Goal: Information Seeking & Learning: Check status

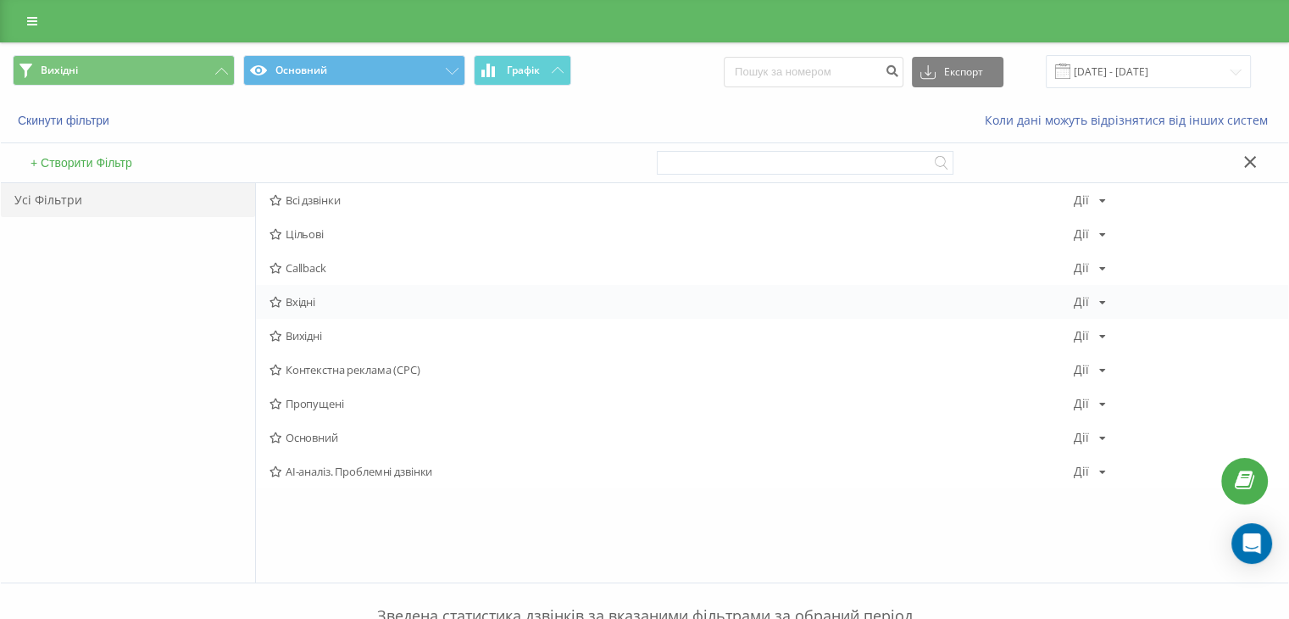
click at [310, 304] on span "Вхідні" at bounding box center [672, 302] width 804 height 12
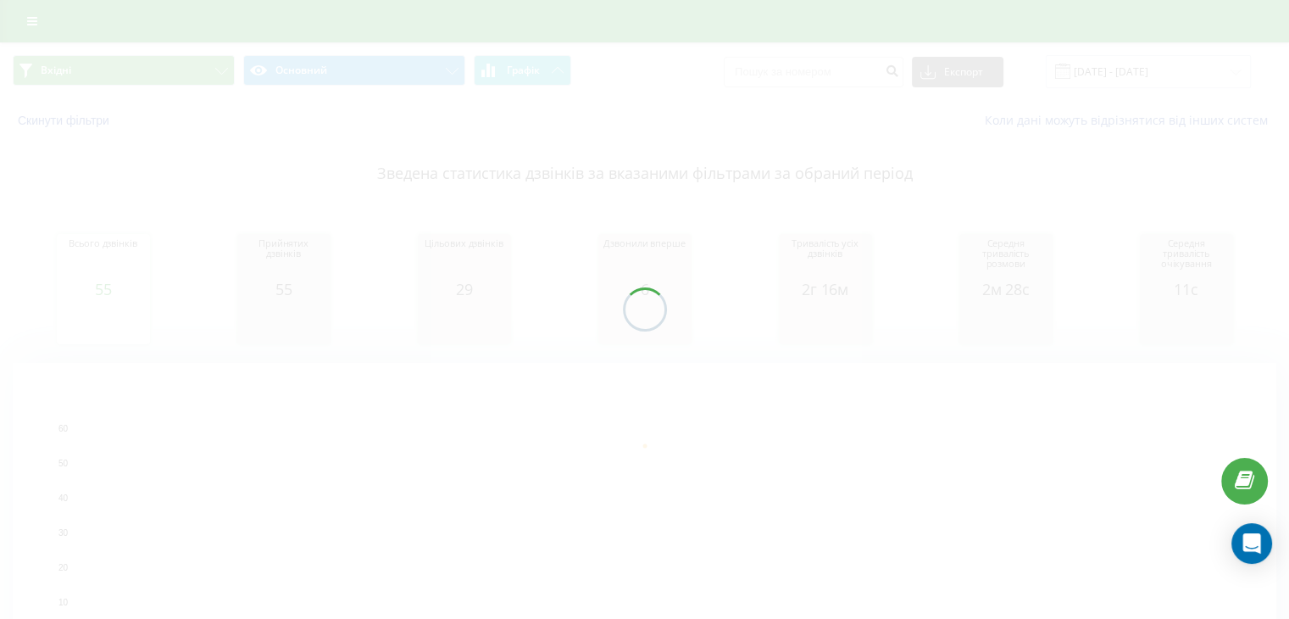
click at [195, 66] on div "Вхідні Основний Графік Експорт .csv .xls .xlsx [DATE] - [DATE] Скинути фільтри …" at bounding box center [644, 388] width 1289 height 693
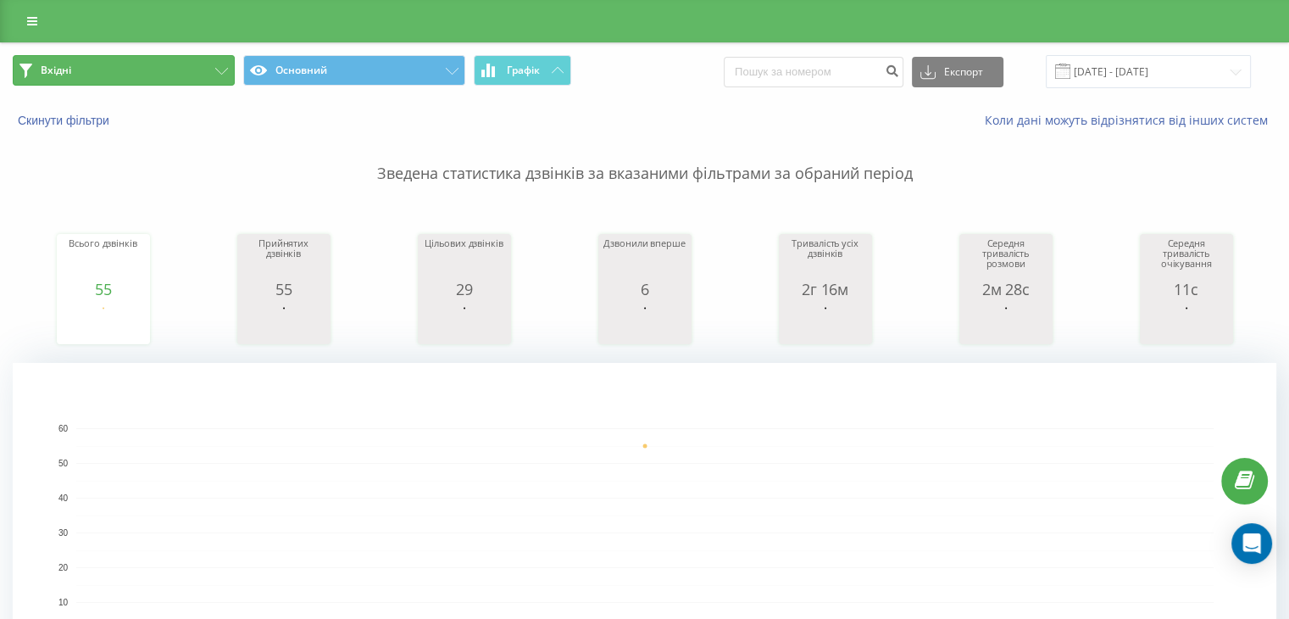
click at [195, 66] on button "Вхідні" at bounding box center [124, 70] width 222 height 31
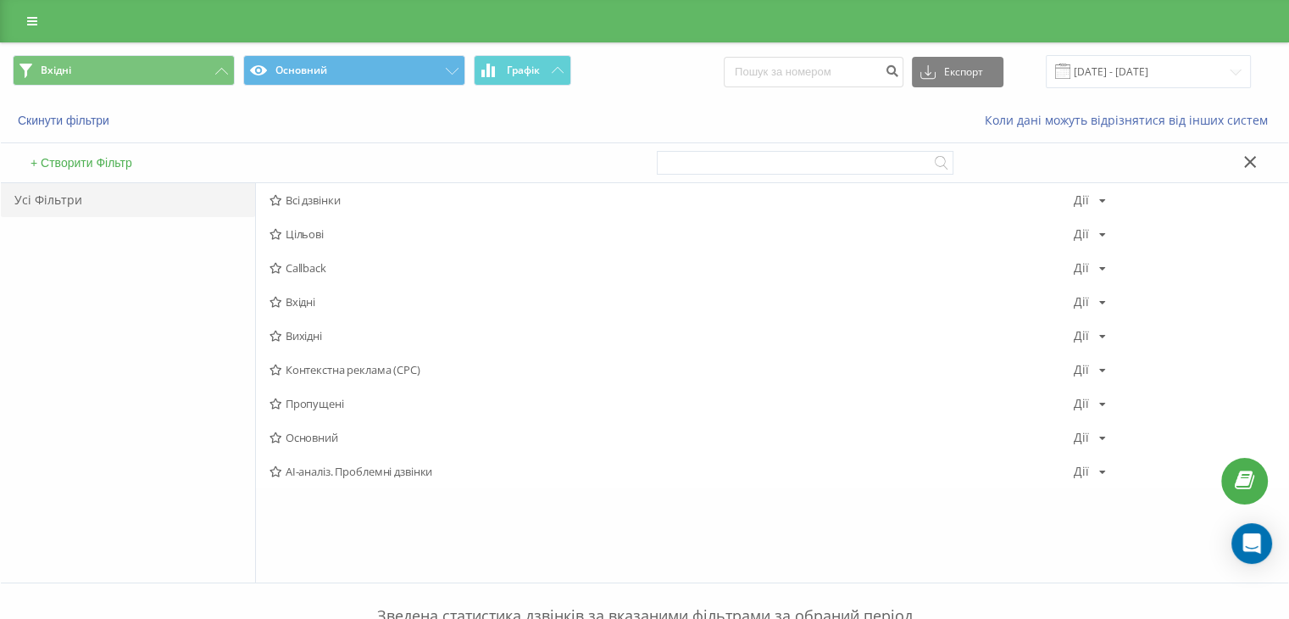
click at [293, 332] on span "Вихідні" at bounding box center [672, 336] width 804 height 12
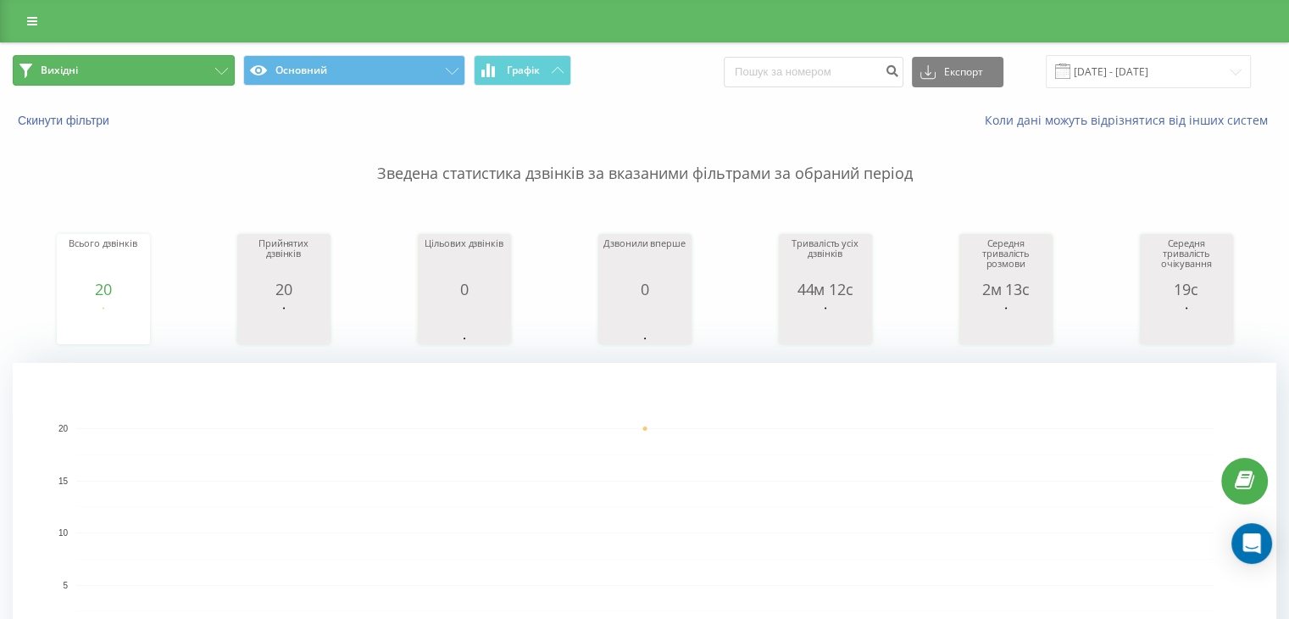
click at [188, 75] on button "Вихідні" at bounding box center [124, 70] width 222 height 31
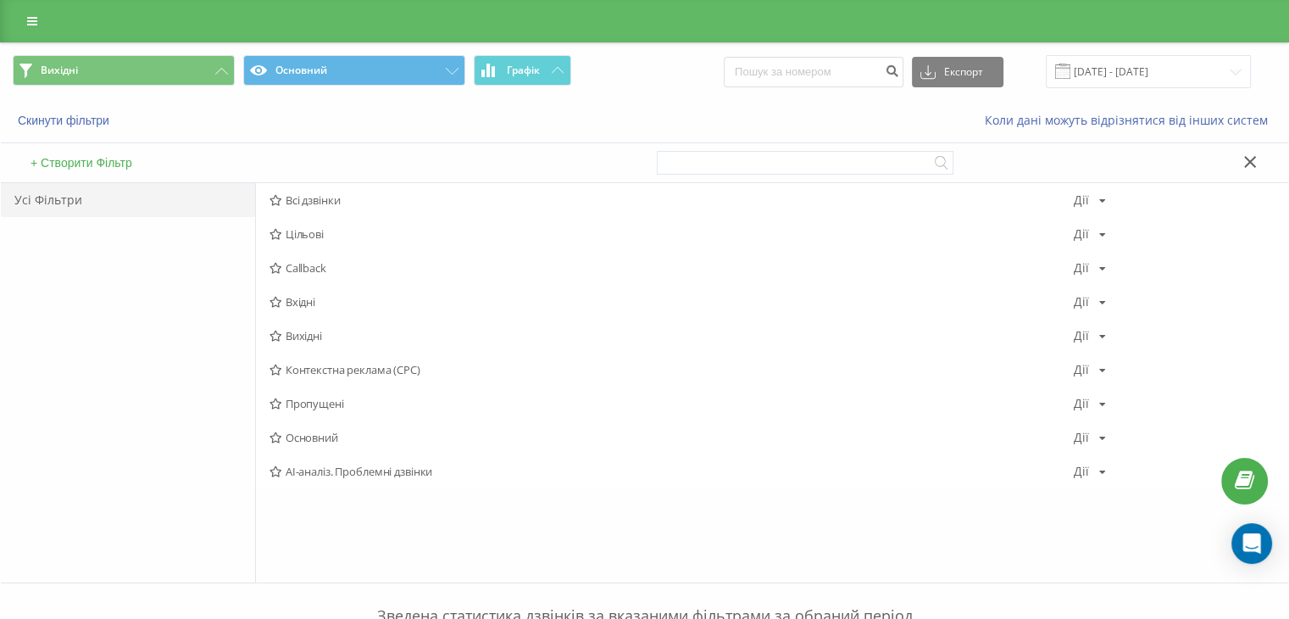
click at [325, 305] on span "Вхідні" at bounding box center [672, 302] width 804 height 12
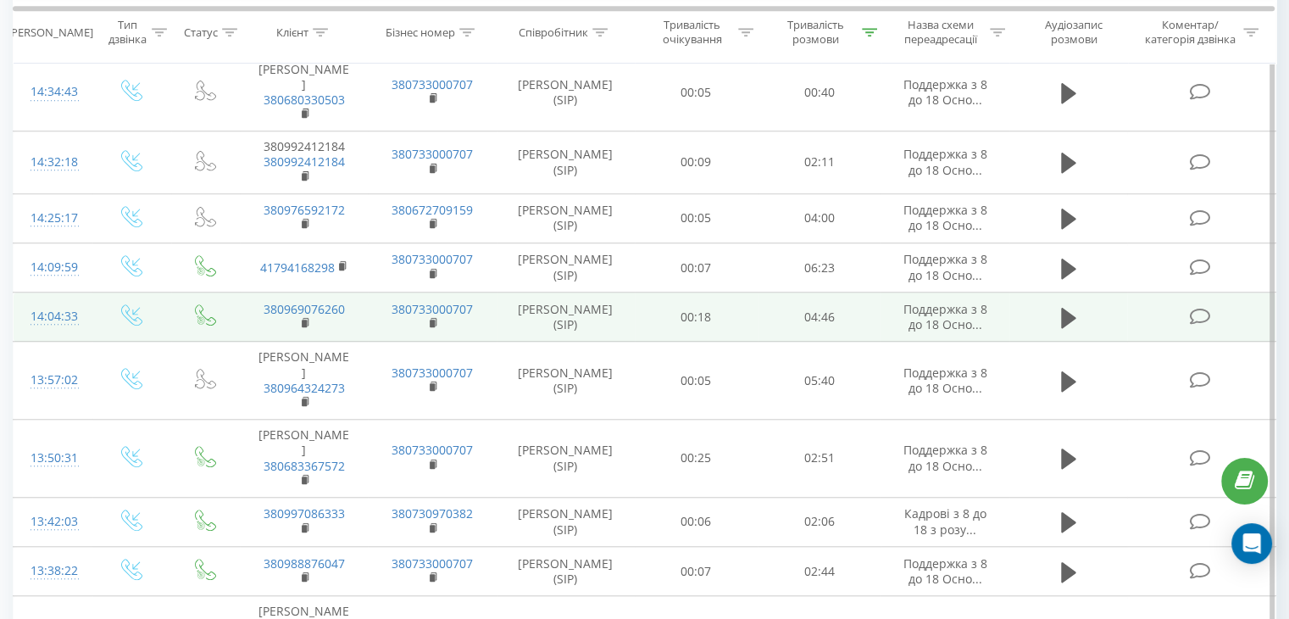
scroll to position [1441, 0]
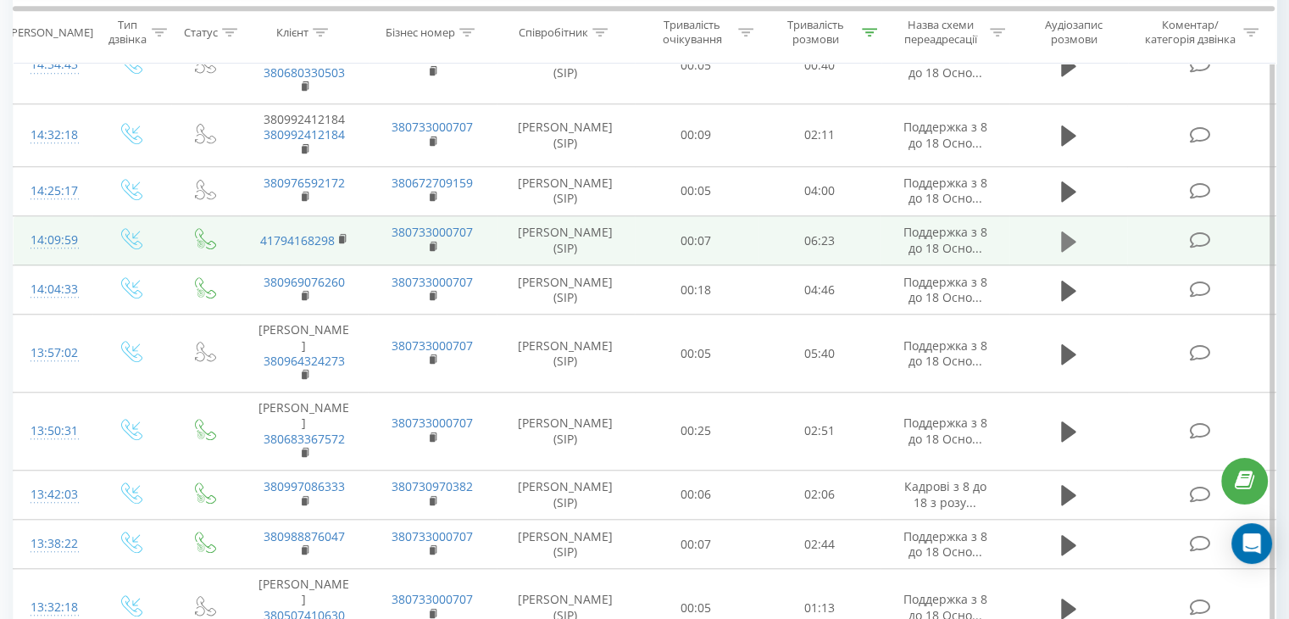
click at [1076, 254] on button at bounding box center [1068, 241] width 25 height 25
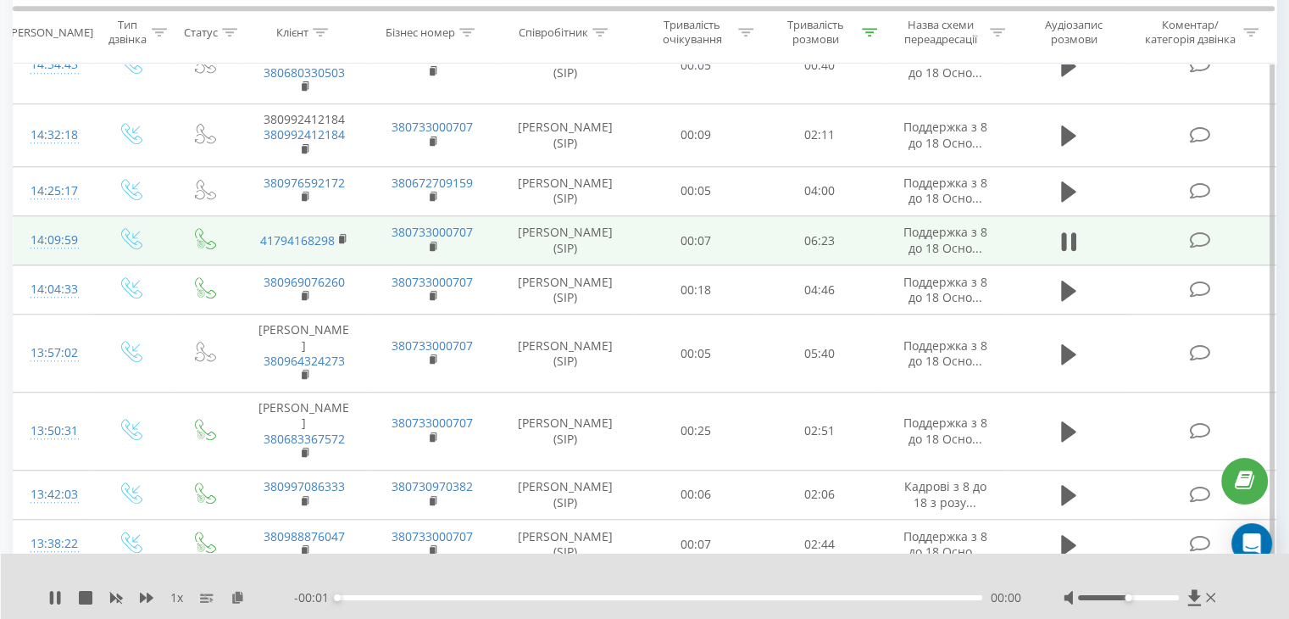
click at [568, 598] on div "00:00" at bounding box center [659, 597] width 645 height 5
click at [575, 596] on div "02:20" at bounding box center [659, 597] width 645 height 5
click at [588, 595] on div "00:00" at bounding box center [659, 597] width 645 height 5
click at [544, 595] on div "00:00" at bounding box center [659, 597] width 645 height 5
drag, startPoint x: 1129, startPoint y: 596, endPoint x: 1178, endPoint y: 601, distance: 49.4
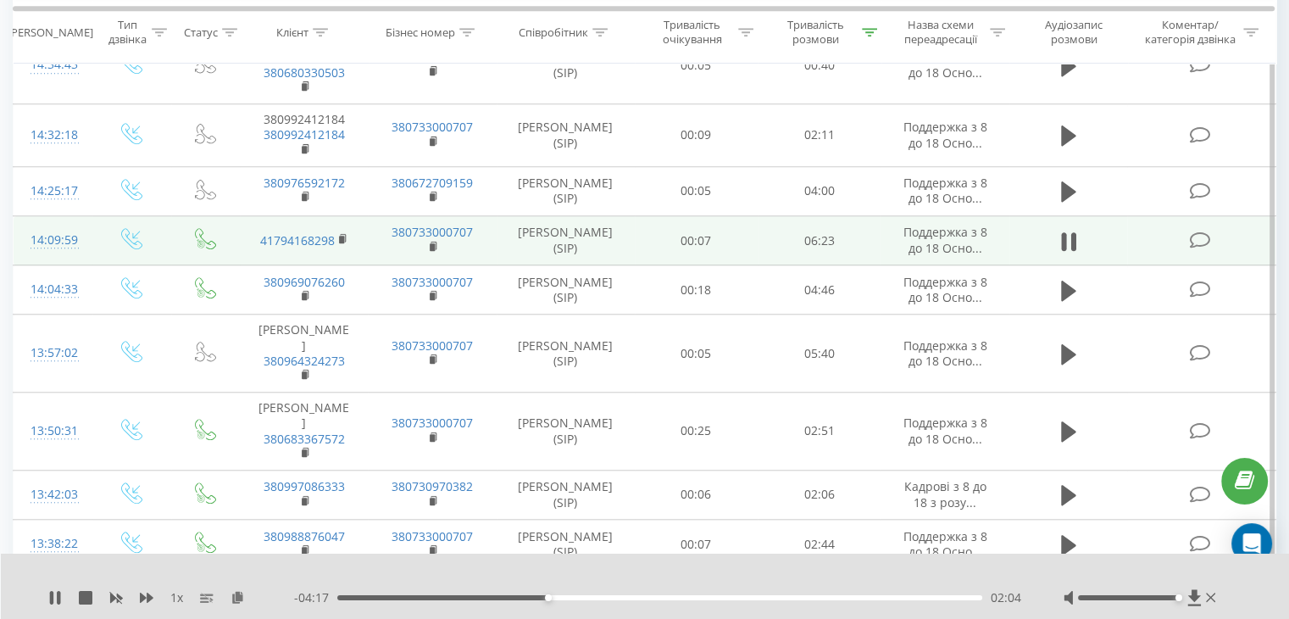
click at [1178, 601] on div at bounding box center [1142, 597] width 156 height 17
click at [61, 596] on icon at bounding box center [55, 598] width 14 height 14
